Goal: Task Accomplishment & Management: Manage account settings

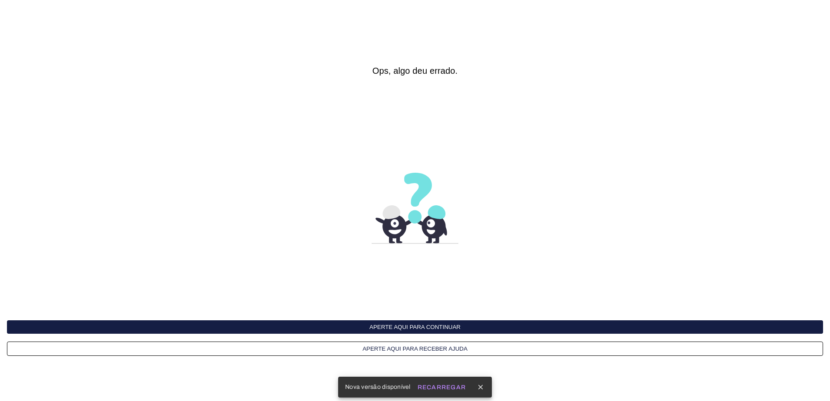
click at [415, 329] on button "Aperte aqui para continuar" at bounding box center [415, 326] width 816 height 13
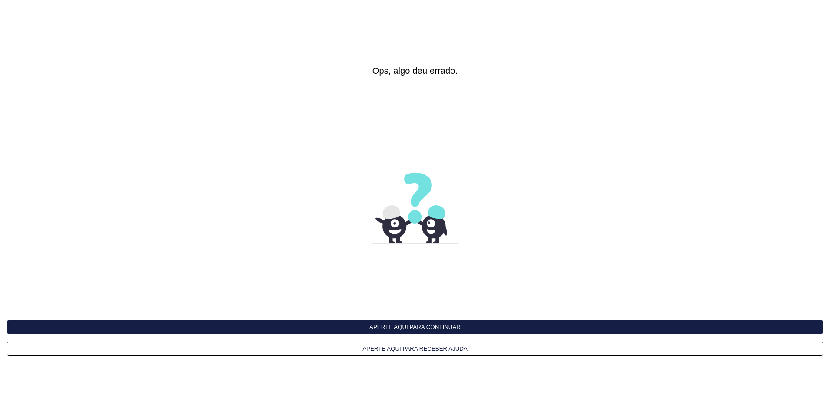
click at [389, 348] on button "Aperte aqui para receber ajuda" at bounding box center [415, 349] width 816 height 14
click at [446, 326] on button "Aperte aqui para continuar" at bounding box center [415, 326] width 816 height 13
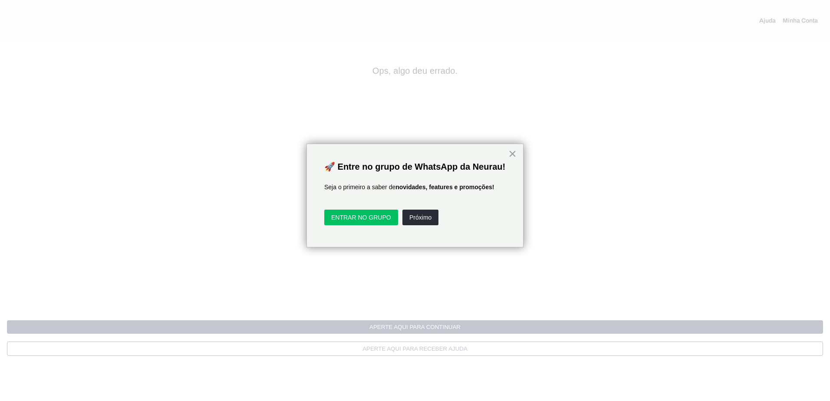
click at [802, 21] on div at bounding box center [415, 200] width 830 height 401
click at [802, 22] on div at bounding box center [415, 200] width 830 height 401
click at [424, 225] on button "Próximo" at bounding box center [420, 218] width 36 height 16
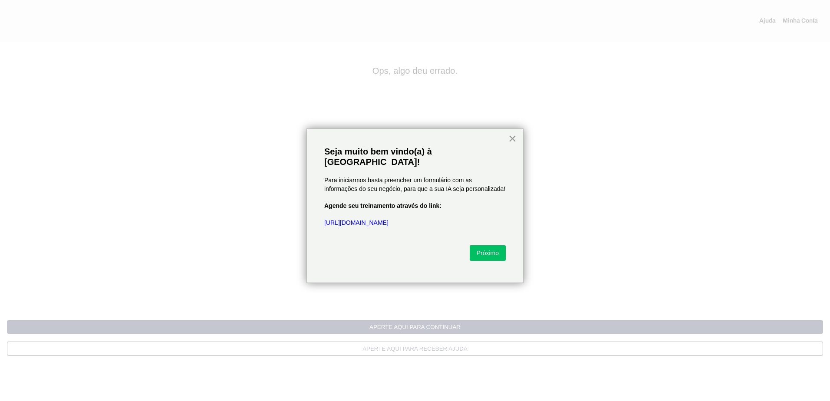
click at [511, 140] on button "×" at bounding box center [512, 138] width 8 height 14
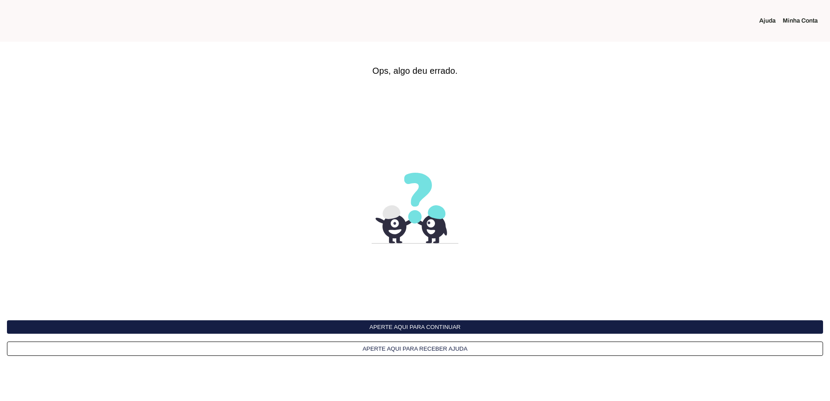
click at [795, 16] on link "Minha Conta" at bounding box center [803, 20] width 42 height 9
